Goal: Task Accomplishment & Management: Complete application form

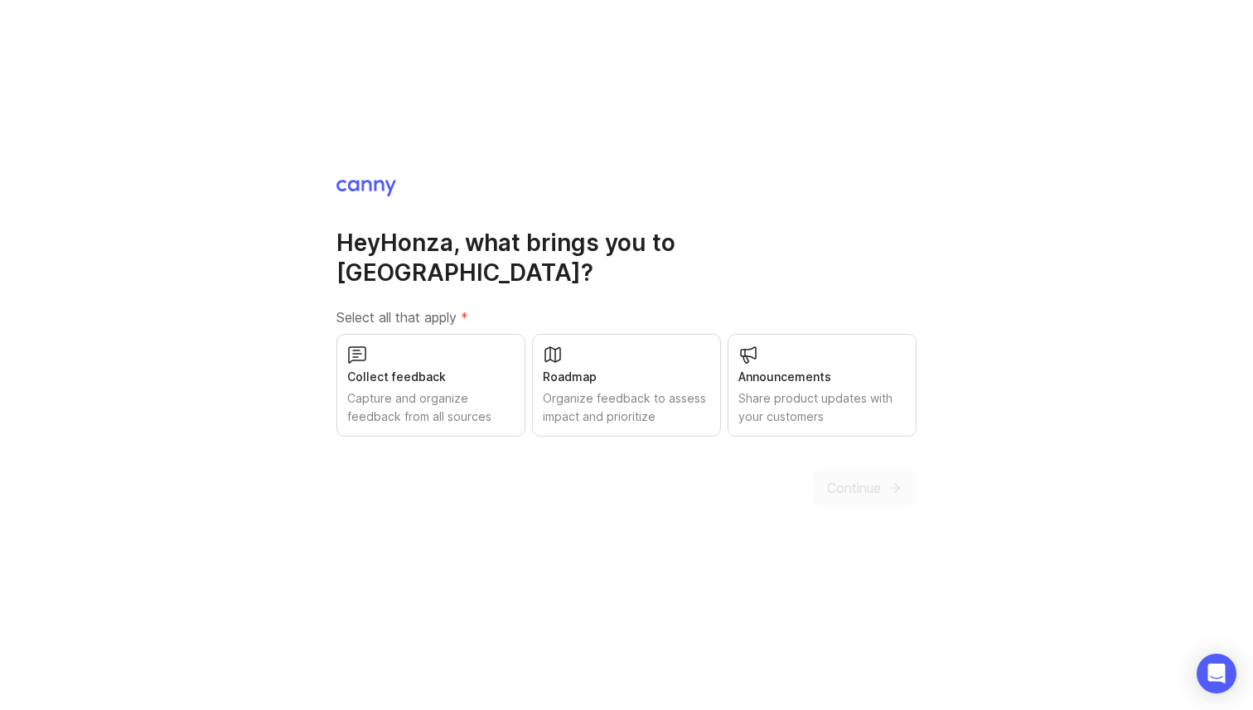
click at [408, 390] on div "Capture and organize feedback from all sources" at bounding box center [430, 408] width 167 height 36
click at [886, 475] on button "Continue" at bounding box center [865, 488] width 104 height 36
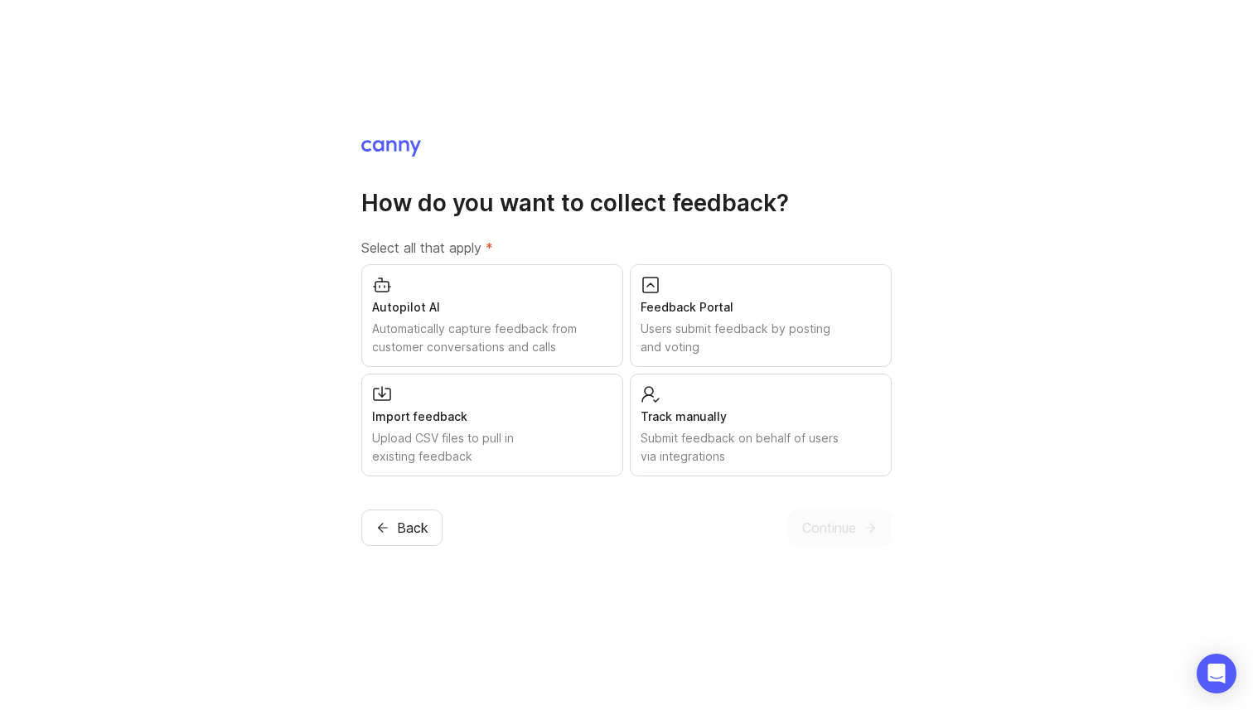
click at [795, 323] on div "Users submit feedback by posting and voting" at bounding box center [761, 338] width 240 height 36
click at [841, 518] on span "Continue" at bounding box center [829, 528] width 54 height 20
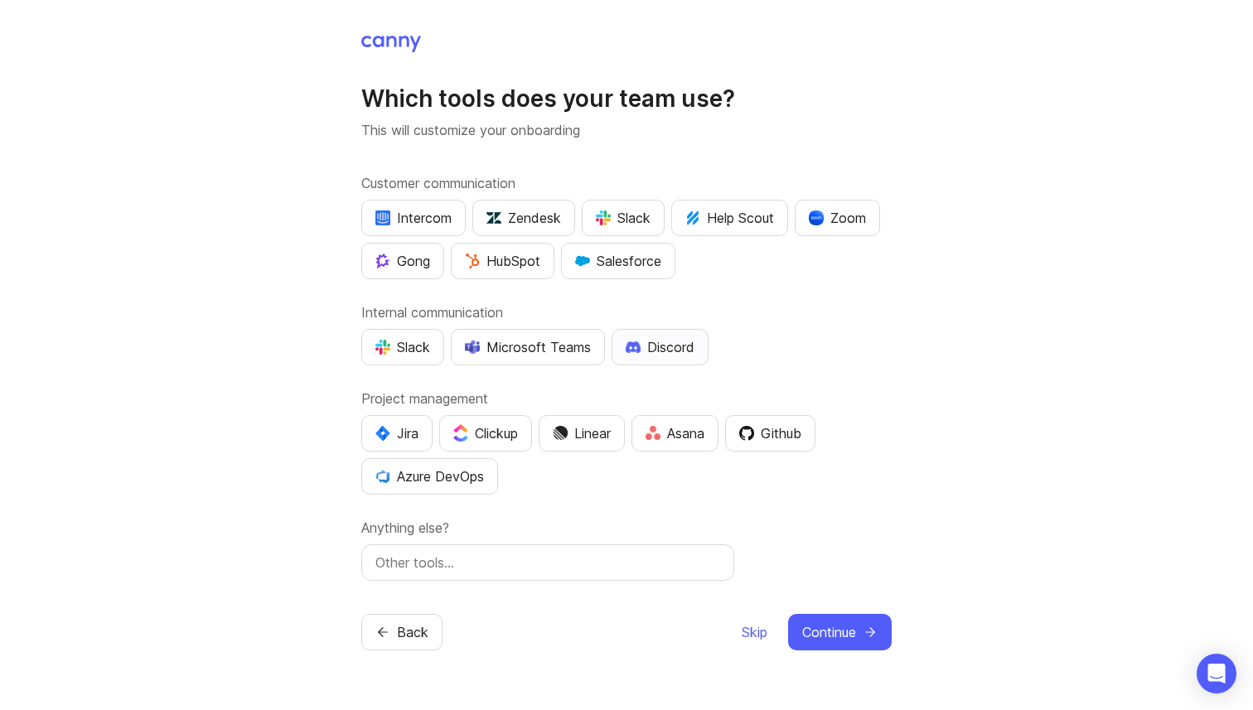
click at [644, 354] on div "Discord" at bounding box center [660, 347] width 69 height 20
click at [794, 437] on div "Github" at bounding box center [770, 434] width 62 height 20
click at [825, 626] on span "Continue" at bounding box center [829, 633] width 54 height 20
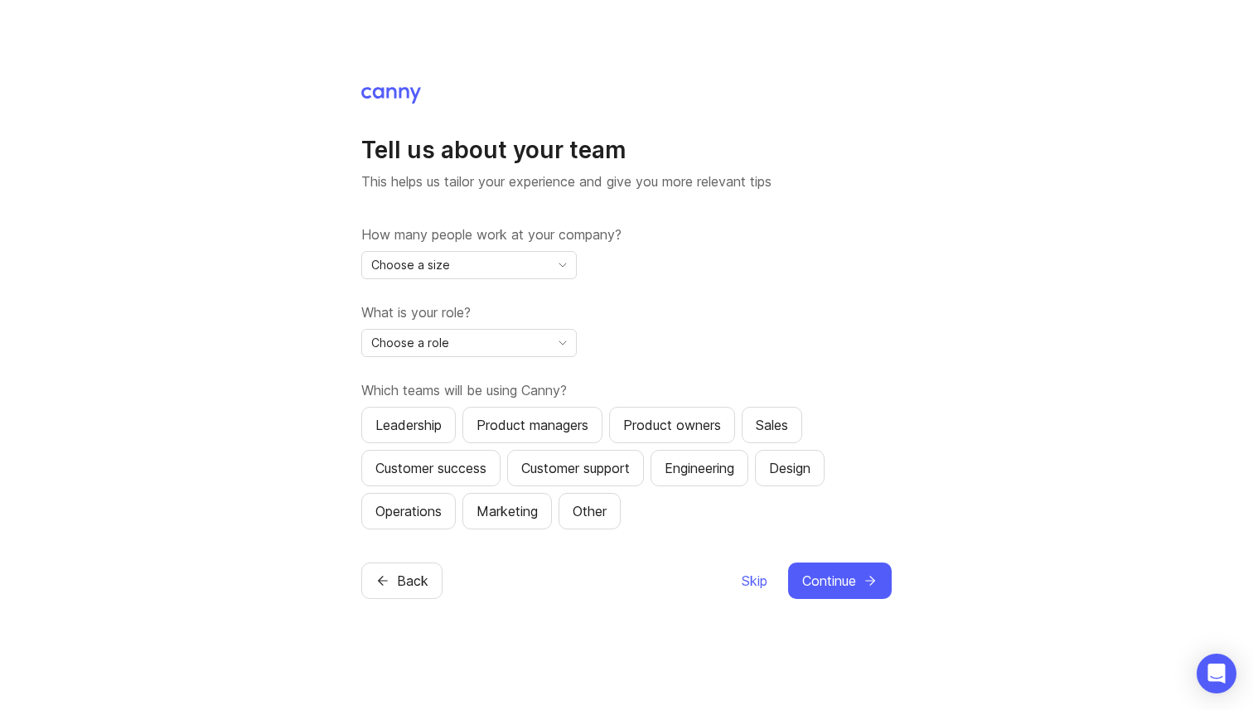
click at [482, 274] on div "Choose a size" at bounding box center [455, 265] width 187 height 27
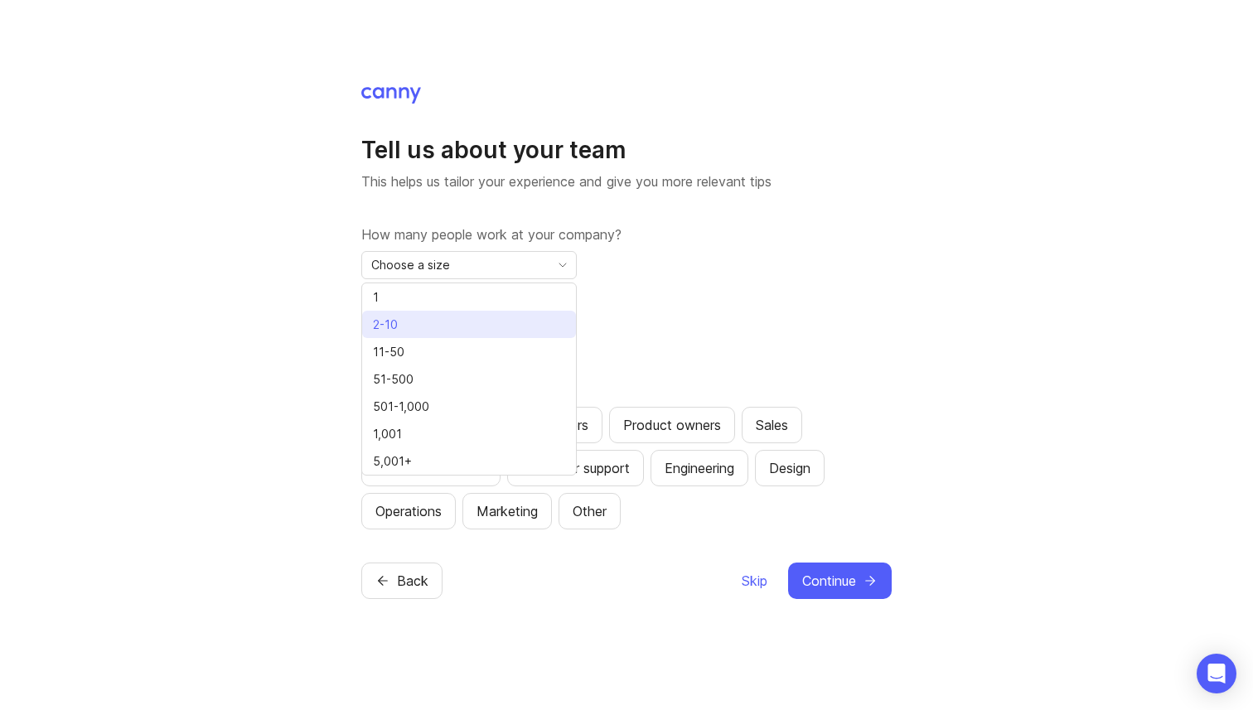
click at [474, 317] on li "2-10" at bounding box center [469, 324] width 214 height 27
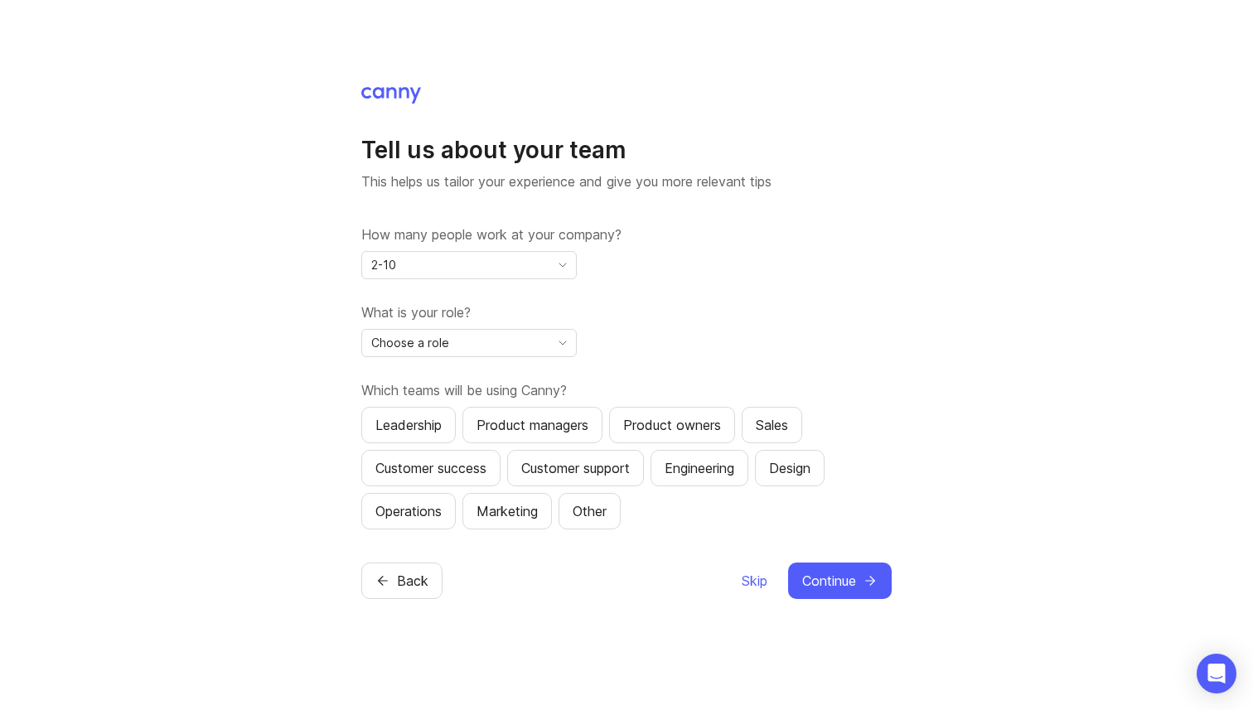
click at [514, 347] on div "Choose a role" at bounding box center [455, 343] width 187 height 27
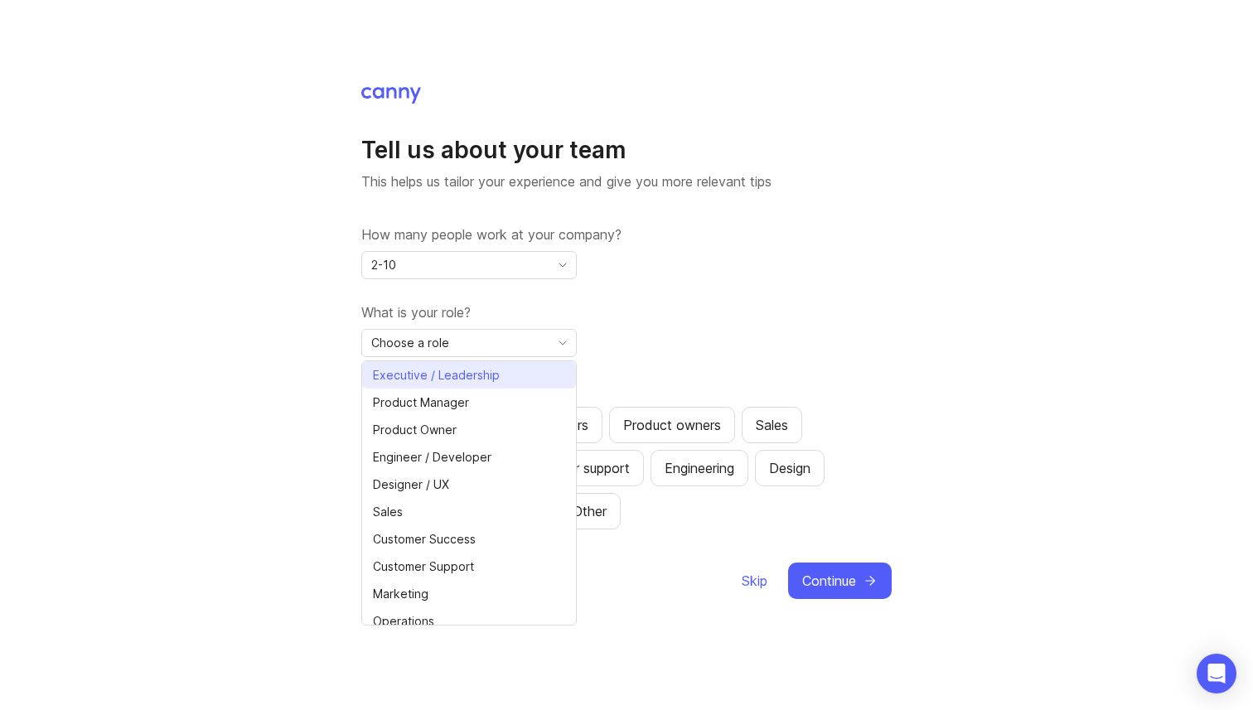
click at [499, 380] on span "Executive / Leadership" at bounding box center [439, 375] width 133 height 18
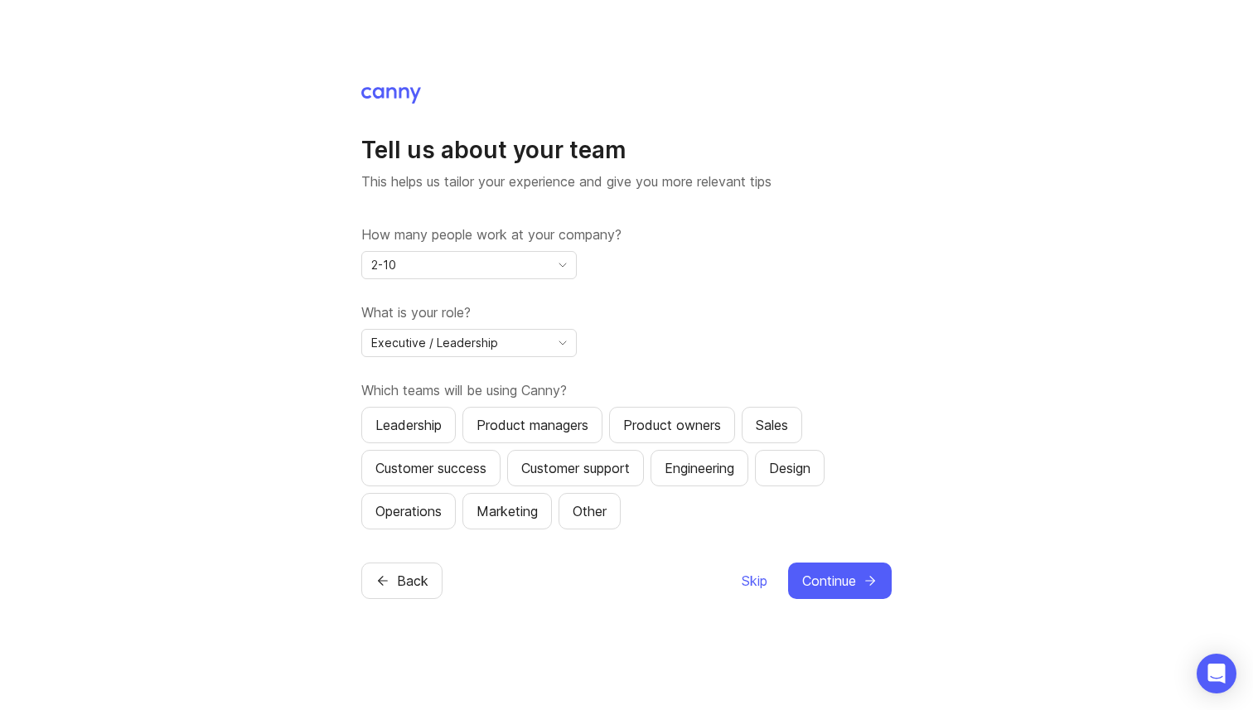
click at [779, 339] on div "What is your role? Executive / Leadership" at bounding box center [626, 330] width 531 height 55
click at [411, 420] on div "Leadership" at bounding box center [409, 425] width 66 height 20
click at [830, 584] on span "Continue" at bounding box center [829, 581] width 54 height 20
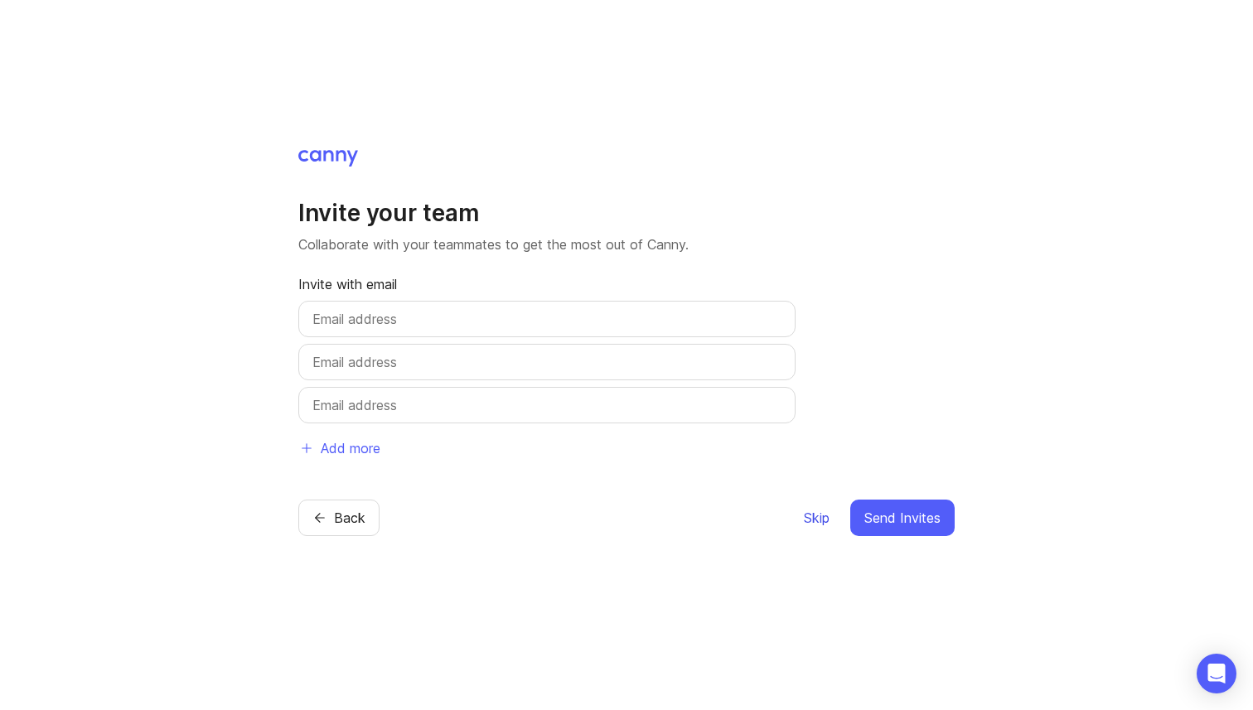
click at [817, 518] on span "Skip" at bounding box center [817, 518] width 26 height 20
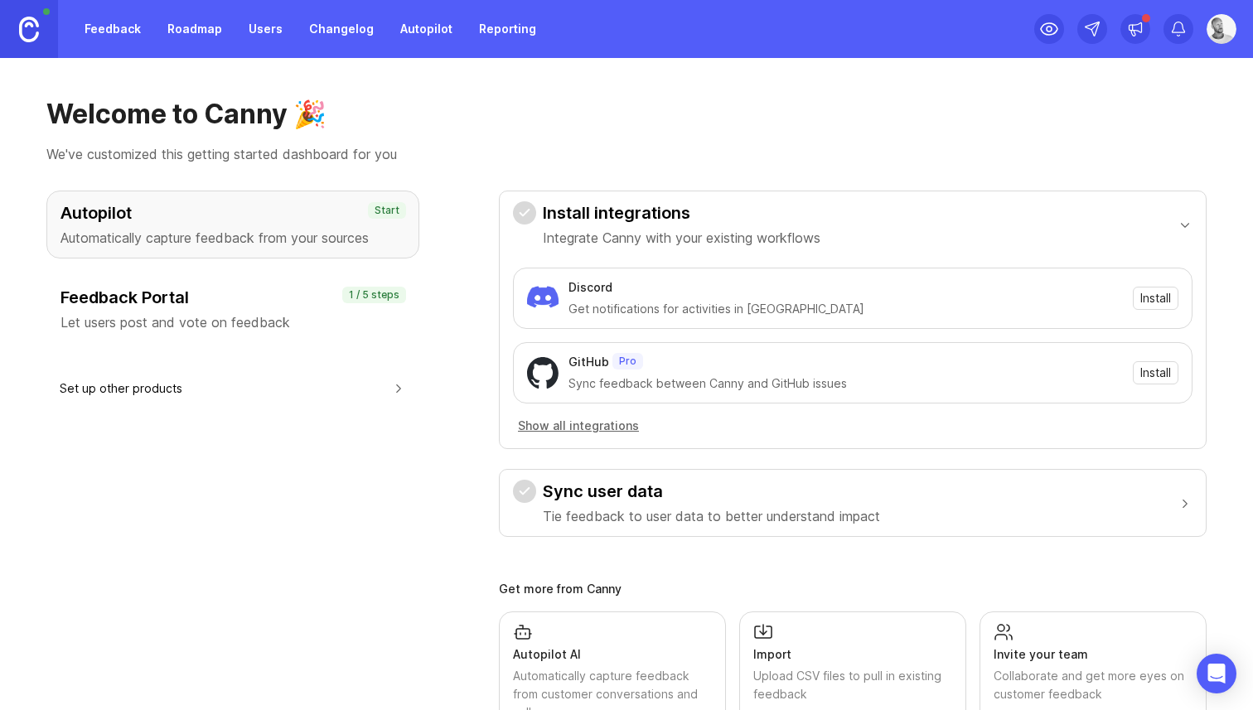
click at [138, 307] on h3 "Feedback Portal" at bounding box center [233, 297] width 345 height 23
